Goal: Register for event/course

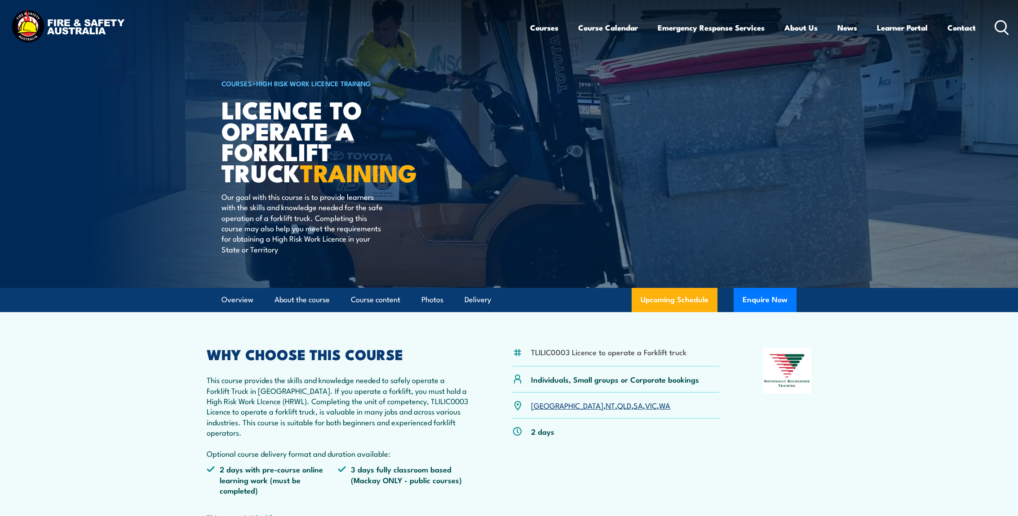
click at [617, 406] on link "QLD" at bounding box center [624, 405] width 14 height 11
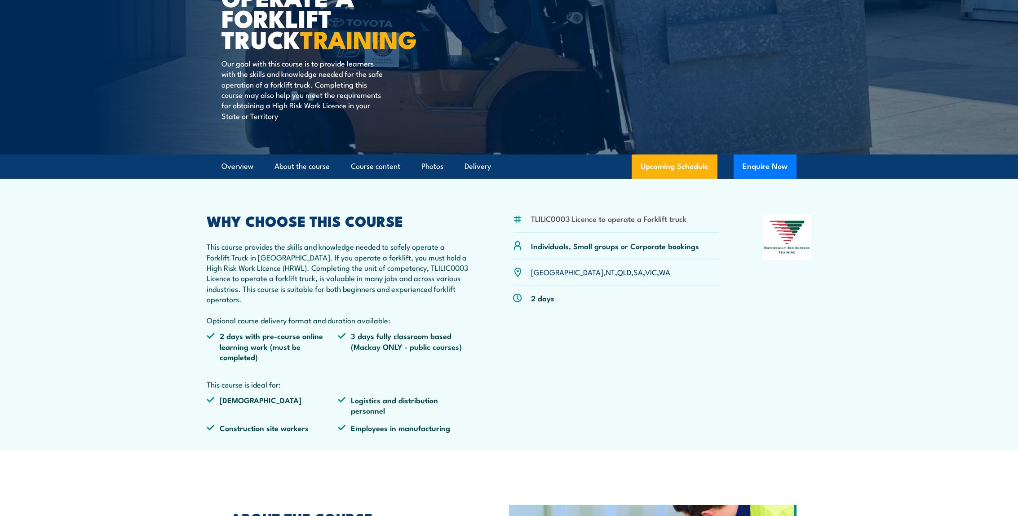
scroll to position [180, 0]
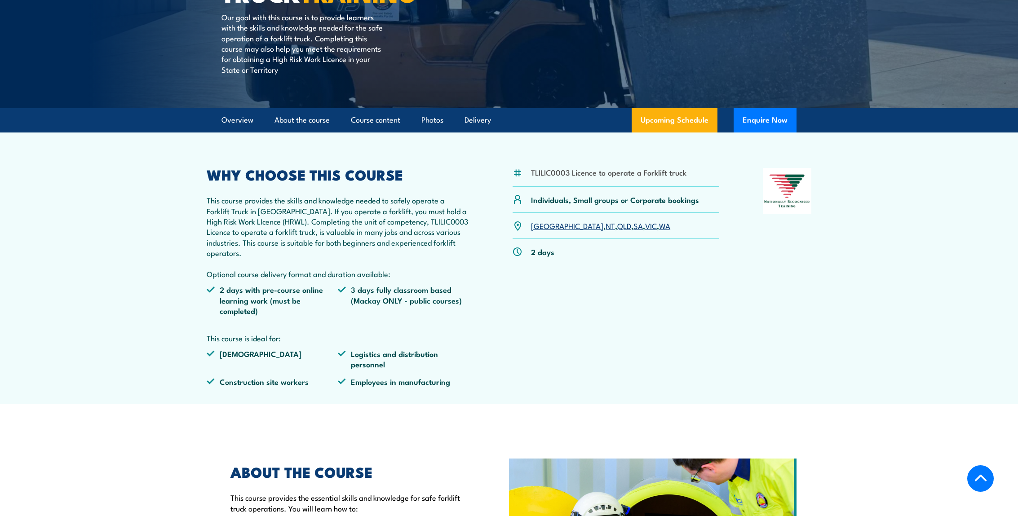
drag, startPoint x: 576, startPoint y: 226, endPoint x: 591, endPoint y: 226, distance: 14.8
click at [617, 226] on link "QLD" at bounding box center [624, 225] width 14 height 11
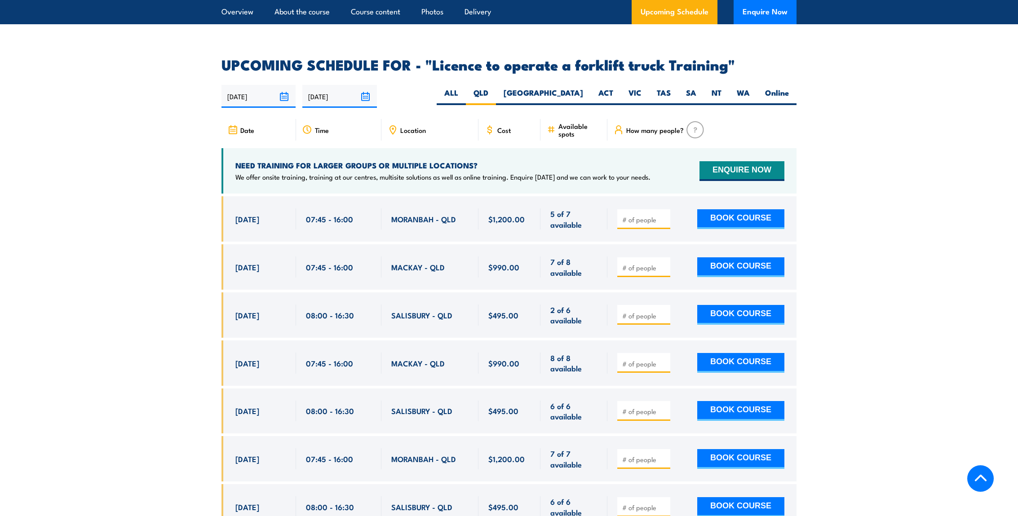
scroll to position [1458, 0]
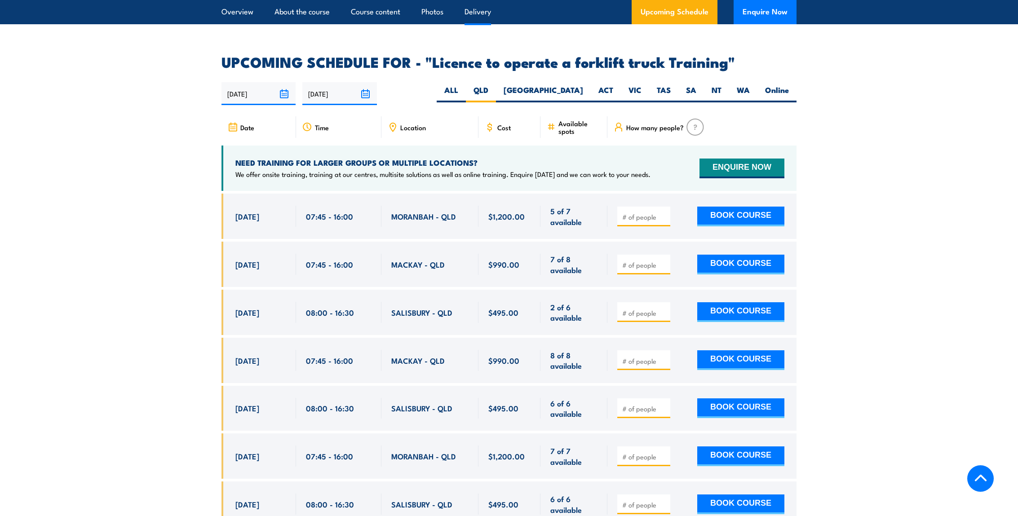
scroll to position [1503, 0]
